Goal: Information Seeking & Learning: Learn about a topic

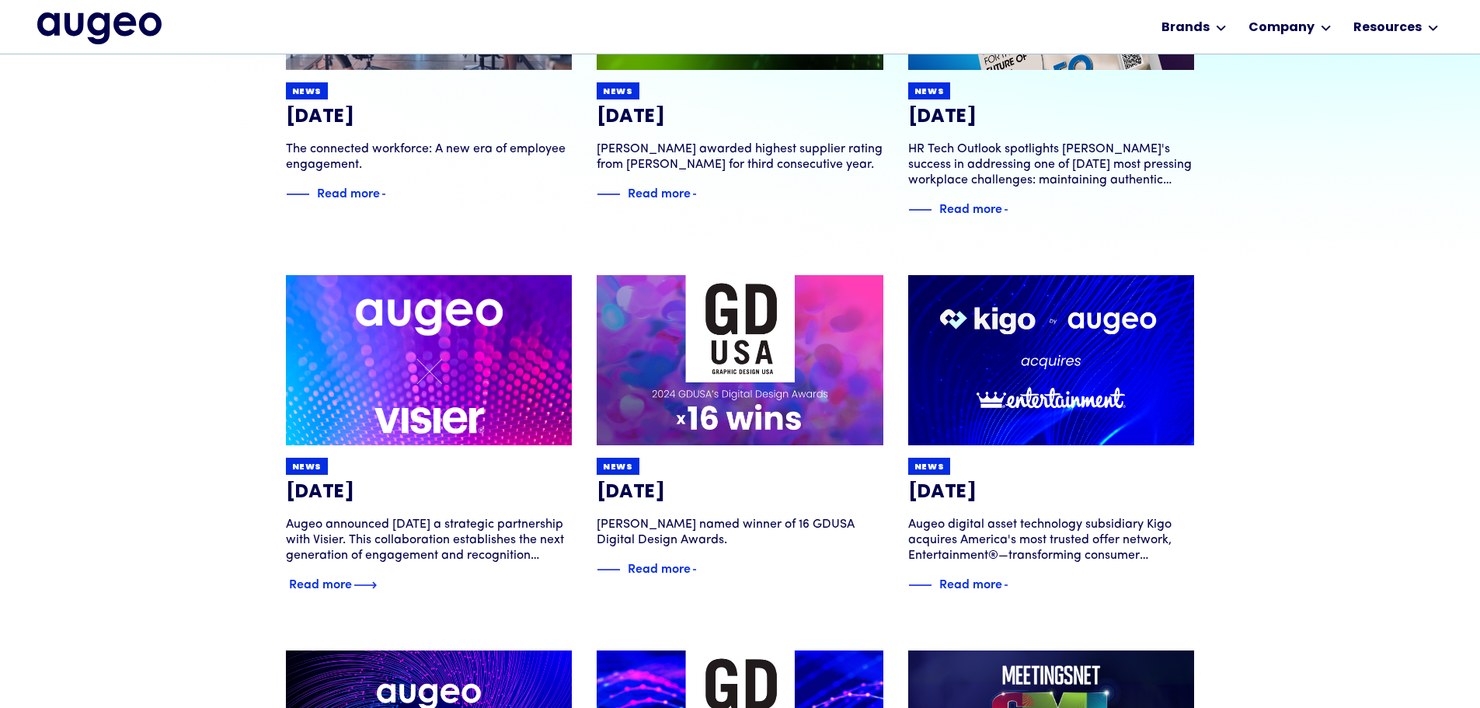
scroll to position [391, 0]
click at [430, 535] on div "Augeo announced today a strategic partnership with Visier. This collaboration e…" at bounding box center [429, 539] width 287 height 47
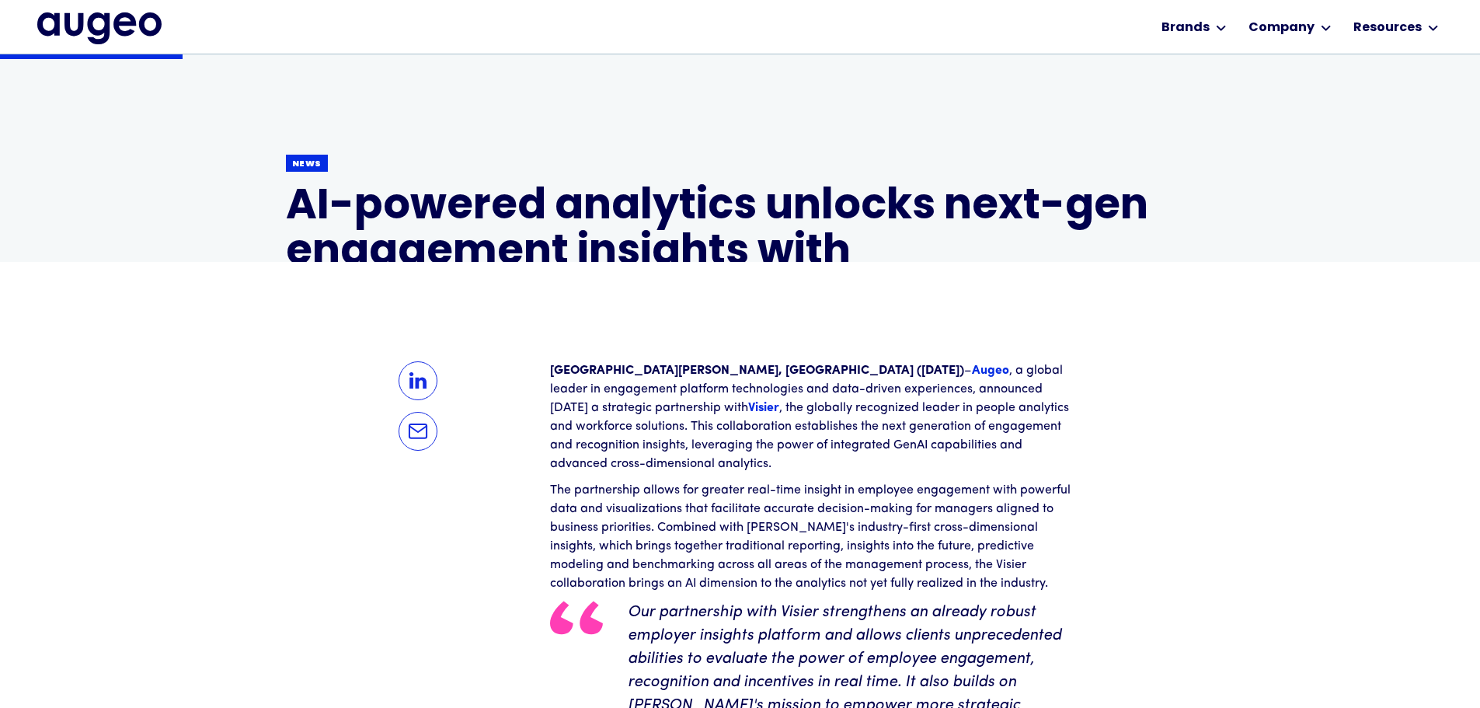
scroll to position [313, 0]
